Goal: Navigation & Orientation: Find specific page/section

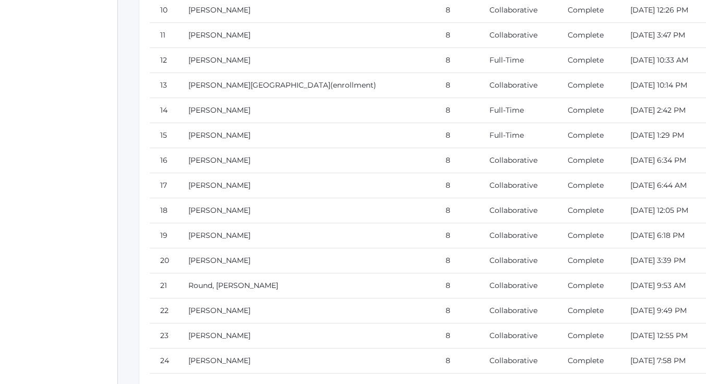
scroll to position [10420, 0]
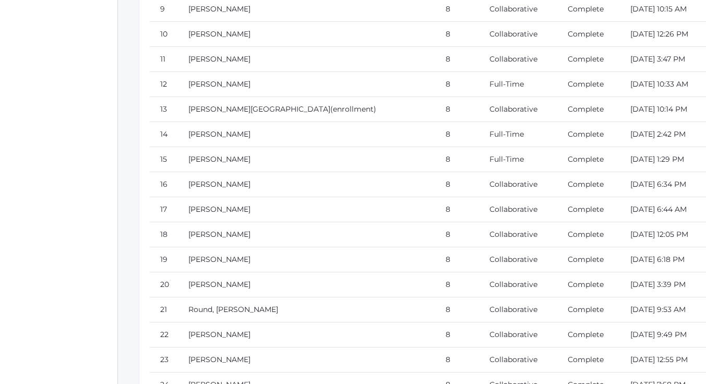
click at [232, 106] on link "[PERSON_NAME][GEOGRAPHIC_DATA]" at bounding box center [259, 108] width 142 height 9
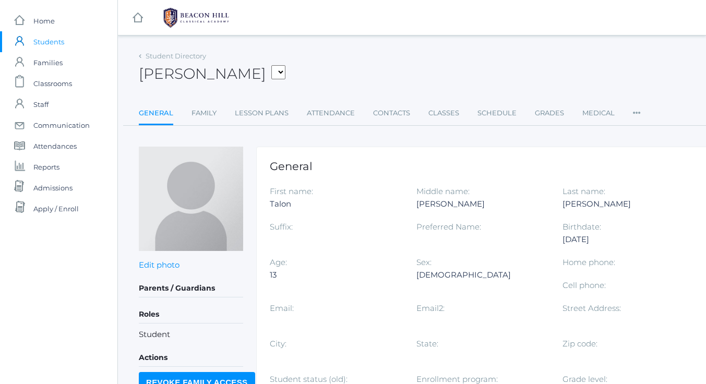
click at [208, 112] on link "Family" at bounding box center [203, 113] width 25 height 21
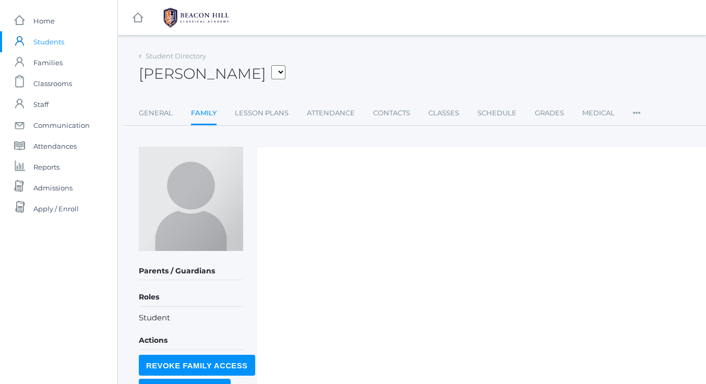
click at [44, 23] on span "Home" at bounding box center [43, 20] width 21 height 21
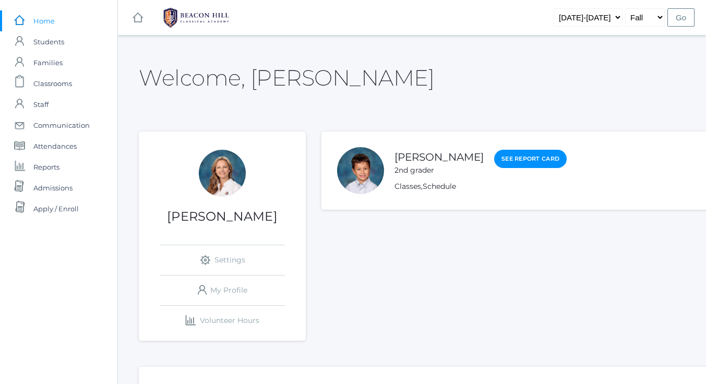
click at [54, 188] on span "Admissions" at bounding box center [52, 187] width 39 height 21
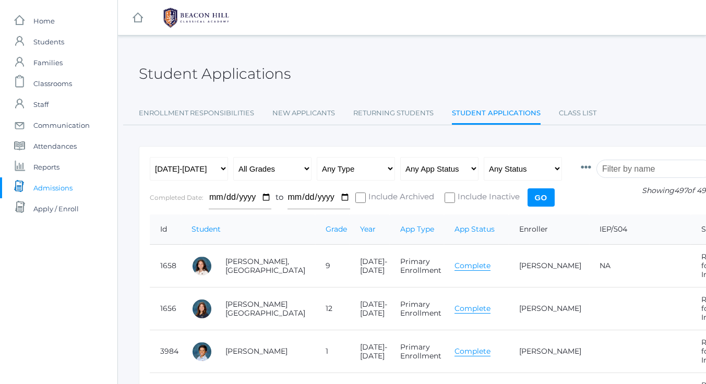
click at [578, 114] on link "Class List" at bounding box center [578, 113] width 38 height 21
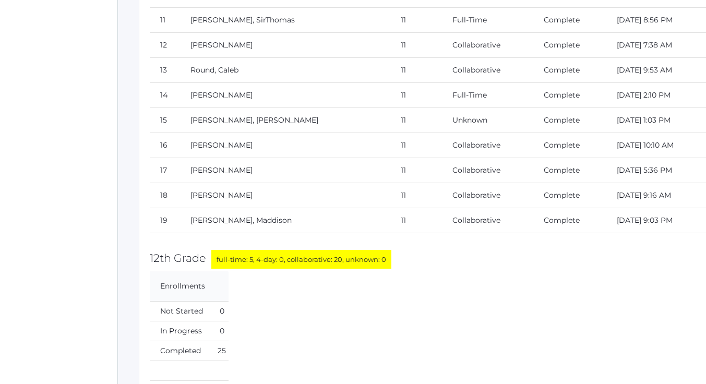
scroll to position [12691, 0]
